Goal: Use online tool/utility: Utilize a website feature to perform a specific function

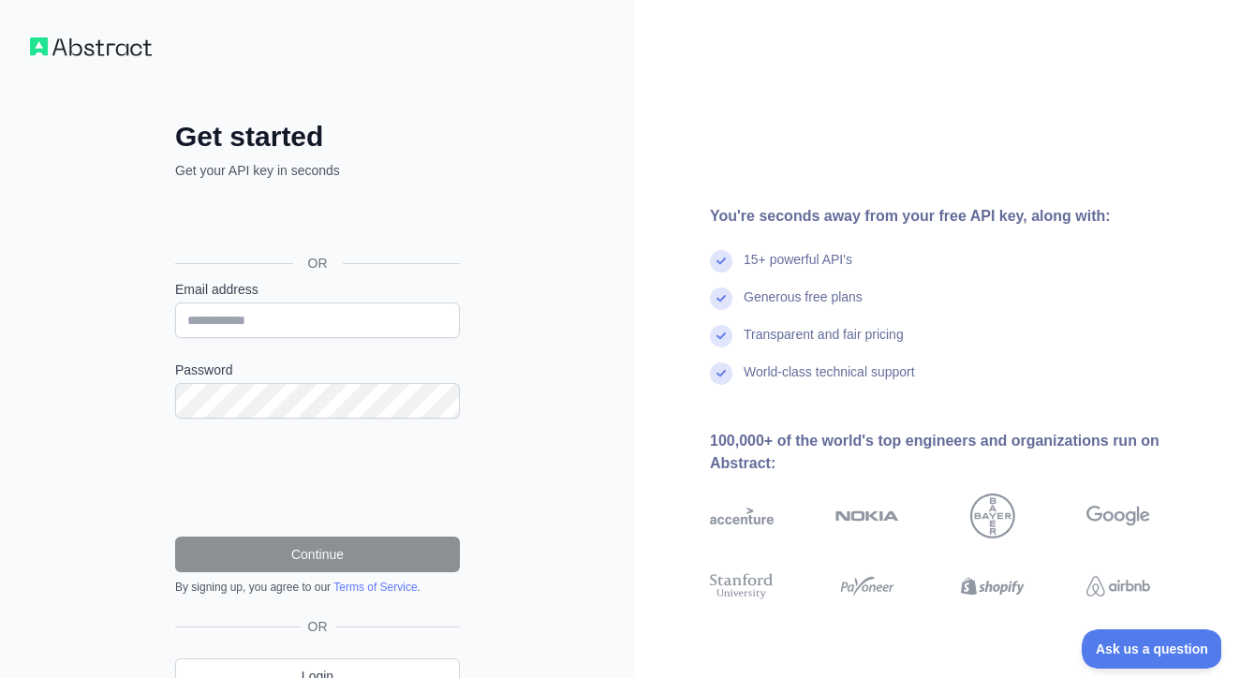
click at [358, 219] on div "Sign in with Google. Opens in new tab" at bounding box center [315, 220] width 281 height 41
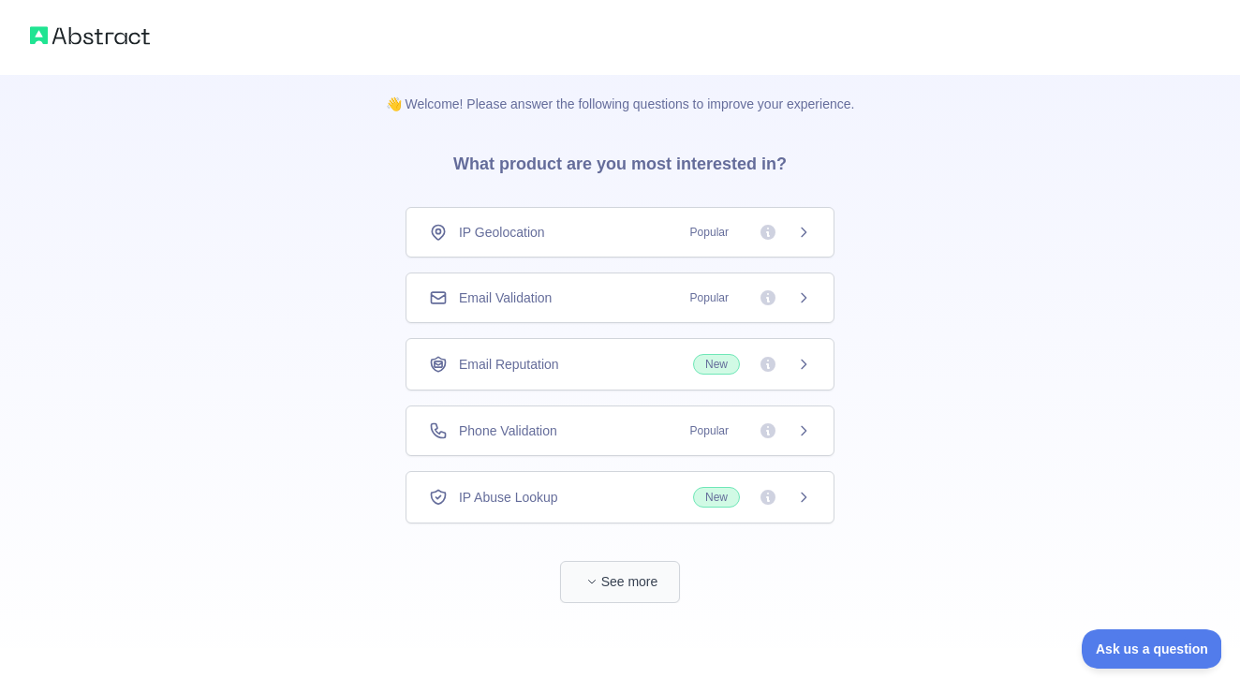
scroll to position [10, 0]
click at [618, 568] on button "See more" at bounding box center [620, 582] width 120 height 42
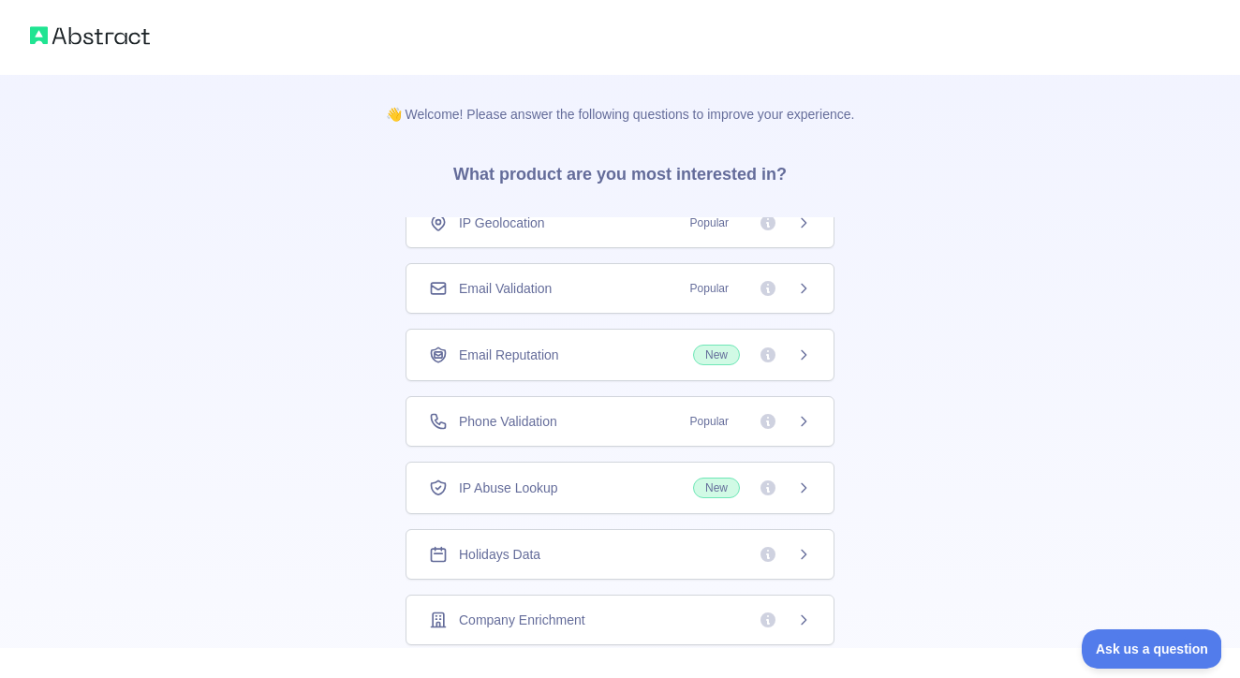
scroll to position [11, 0]
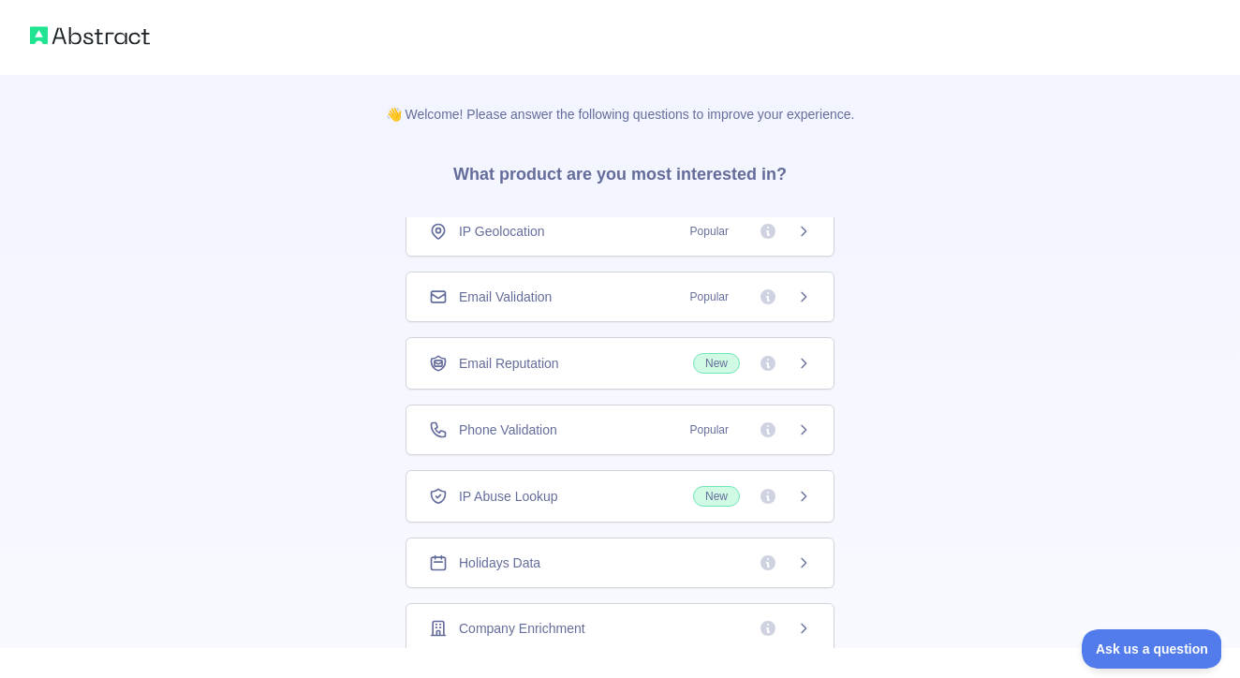
click at [576, 304] on div "Email Validation Popular" at bounding box center [620, 297] width 382 height 19
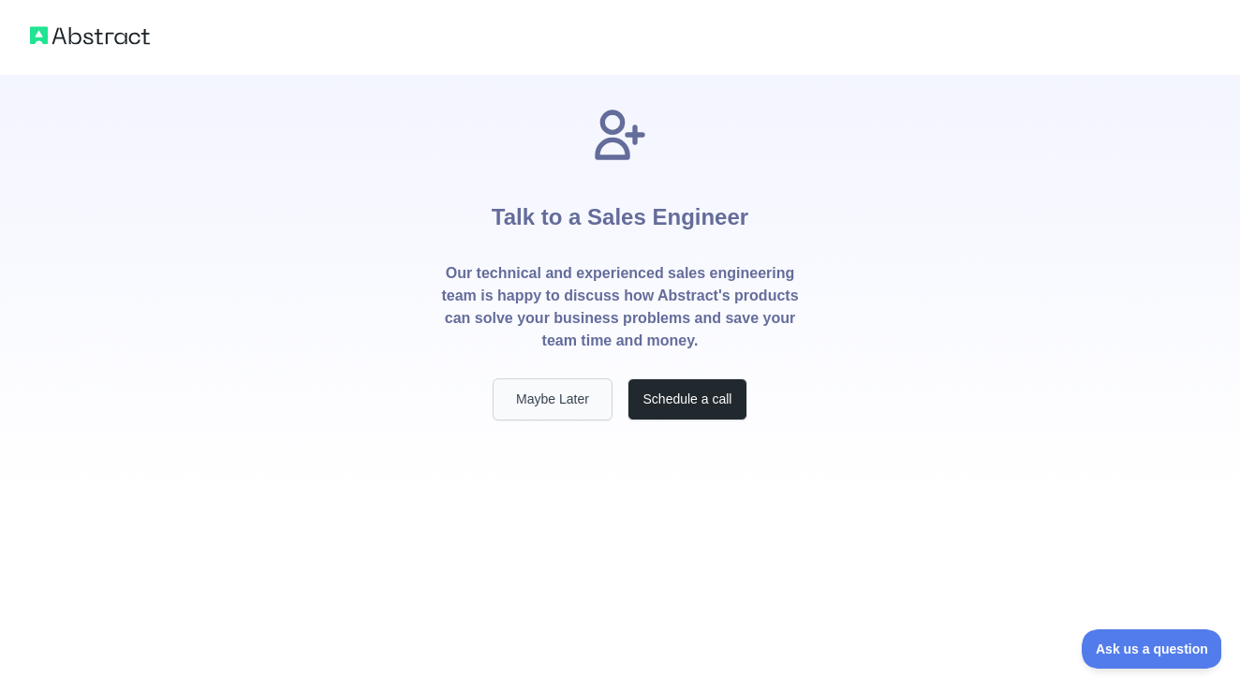
click at [558, 397] on button "Maybe Later" at bounding box center [553, 399] width 120 height 42
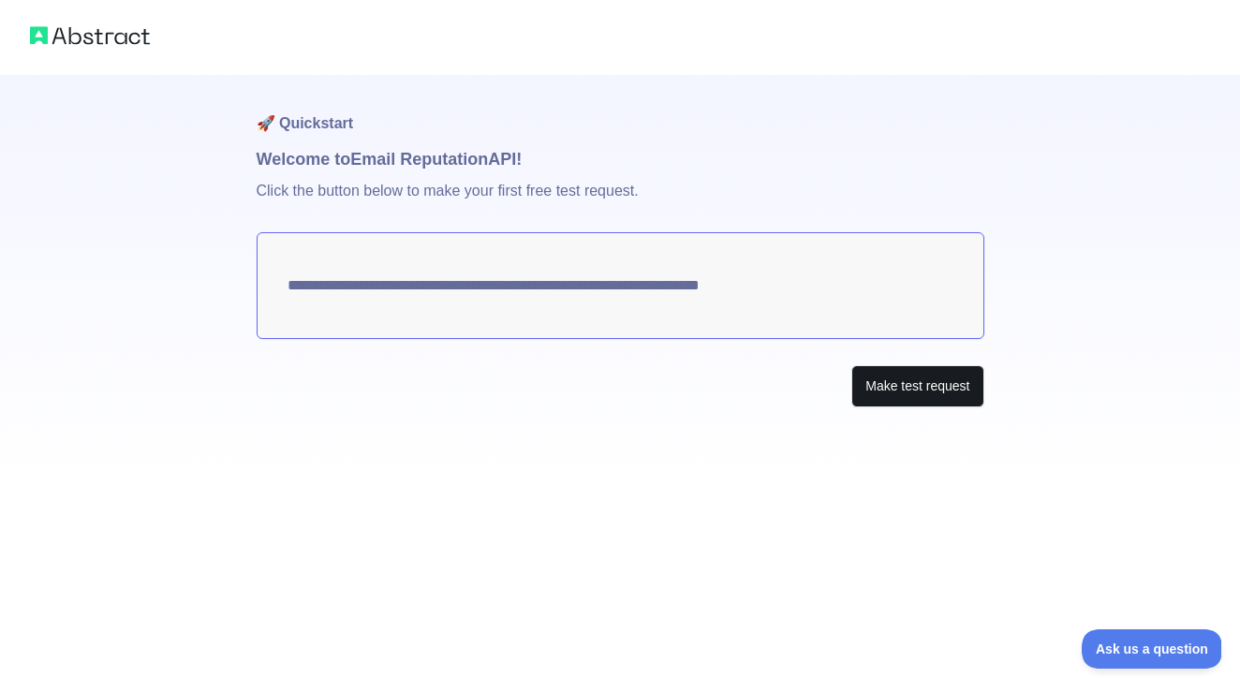
click at [900, 368] on button "Make test request" at bounding box center [918, 386] width 132 height 42
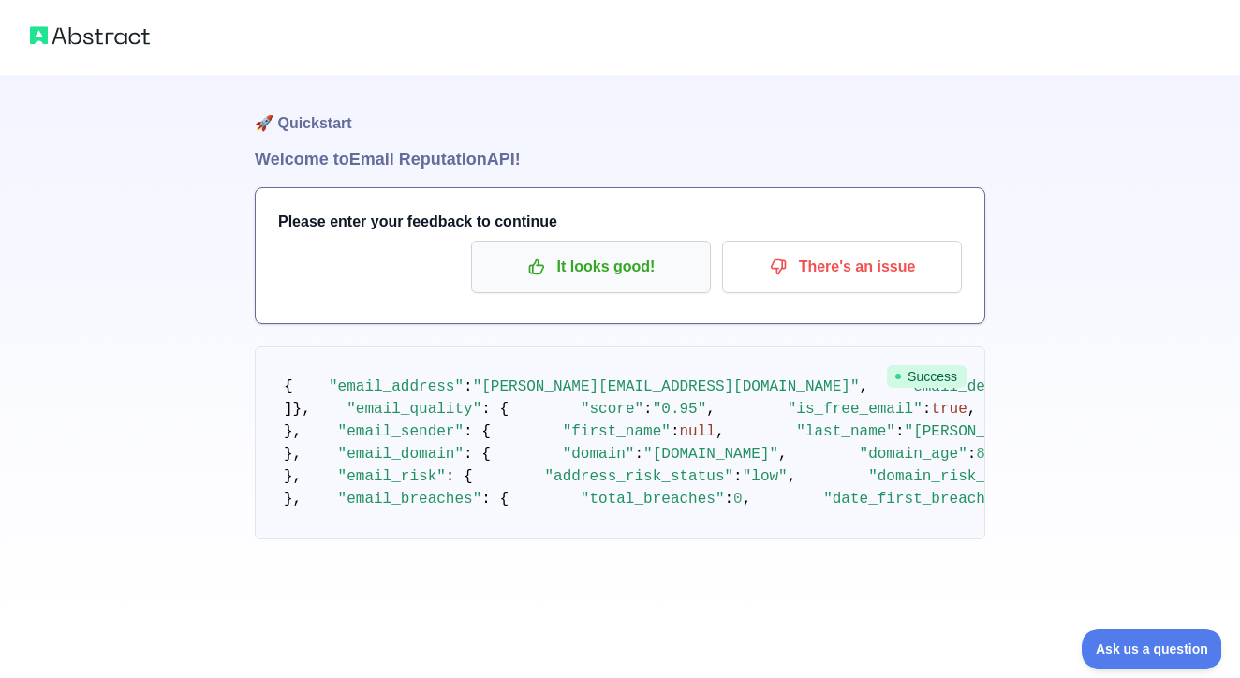
click at [609, 252] on p "It looks good!" at bounding box center [591, 267] width 212 height 32
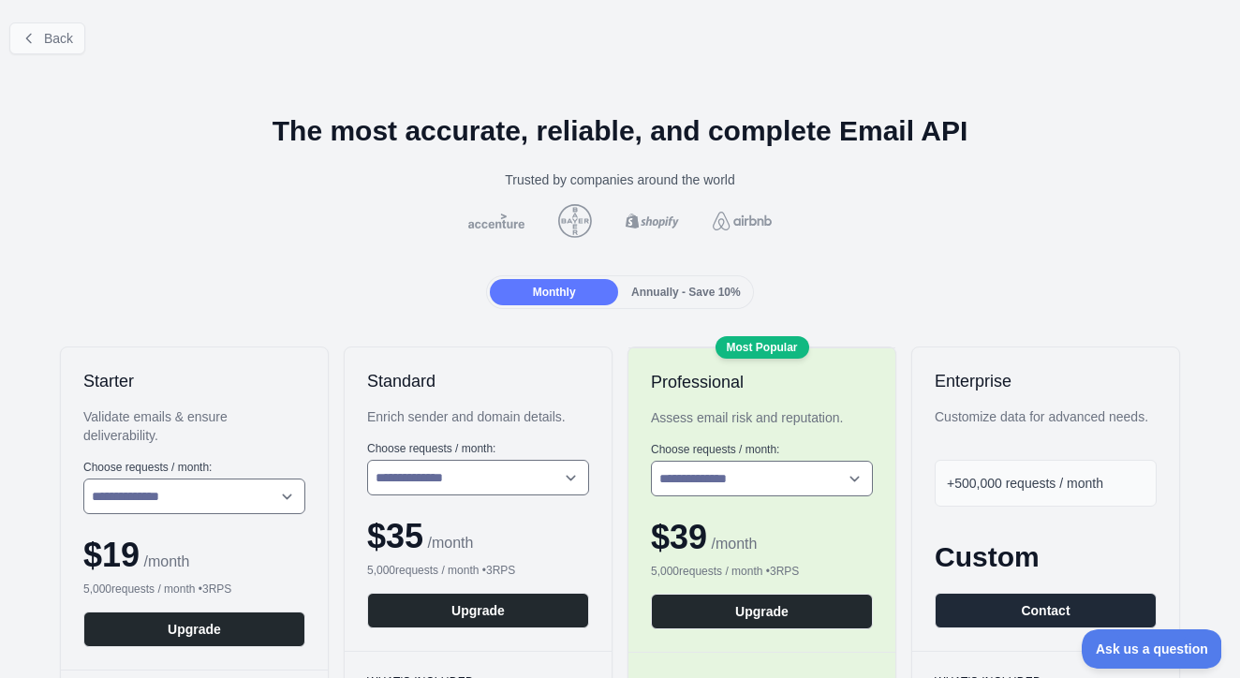
click at [67, 38] on span "Back" at bounding box center [58, 38] width 29 height 15
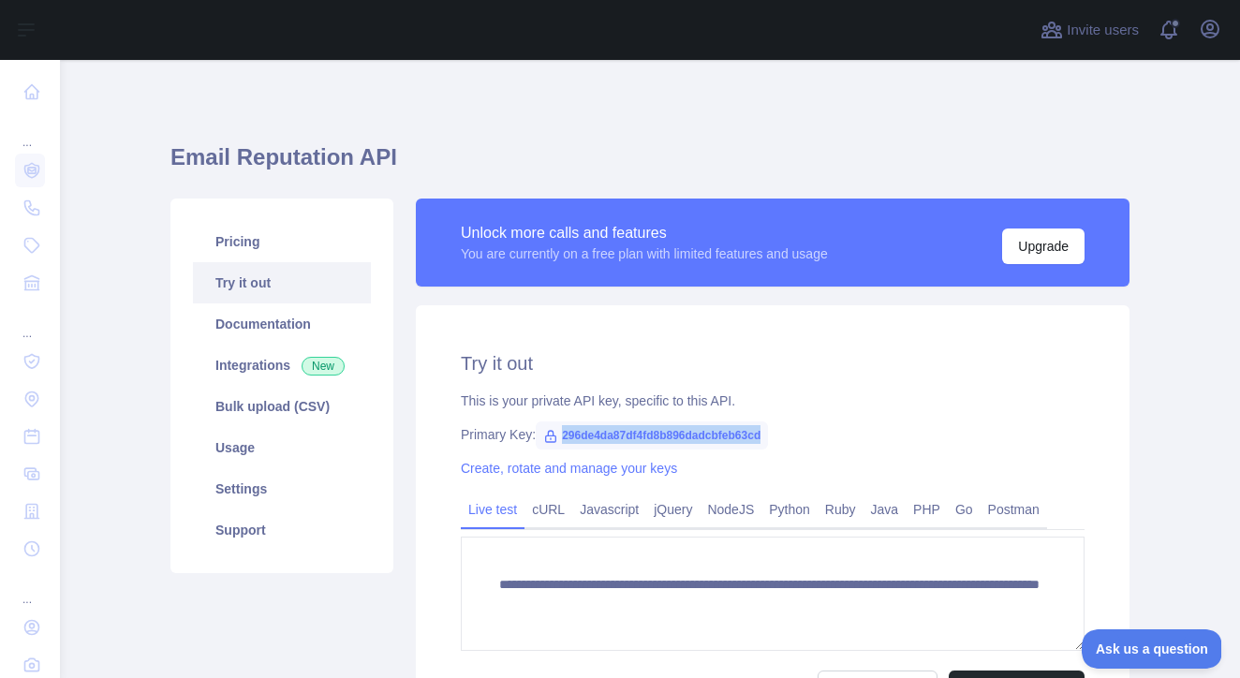
drag, startPoint x: 788, startPoint y: 437, endPoint x: 559, endPoint y: 444, distance: 228.7
click at [559, 444] on span "296de4da87df4fd8b896dadcbfeb63cd" at bounding box center [652, 436] width 232 height 28
copy div "296de4da87df4fd8b896dadcbfeb63cd"
